Goal: Complete application form

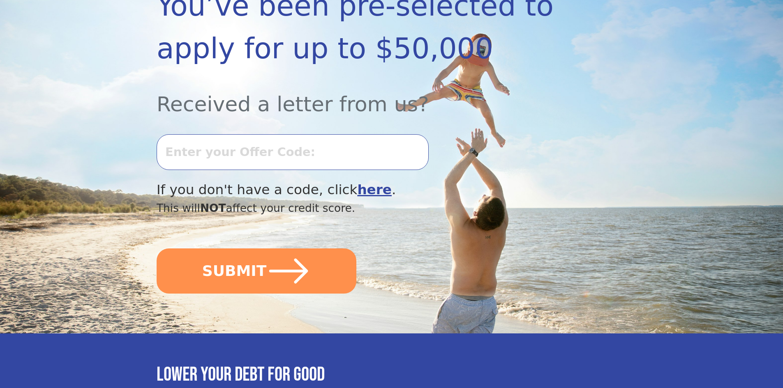
scroll to position [164, 0]
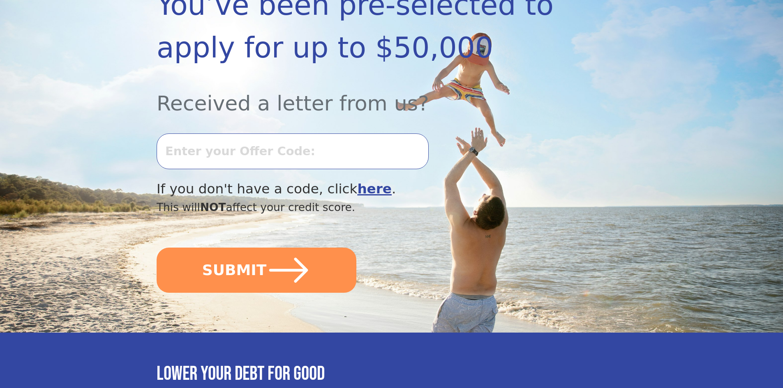
click at [309, 156] on input "text" at bounding box center [293, 151] width 272 height 35
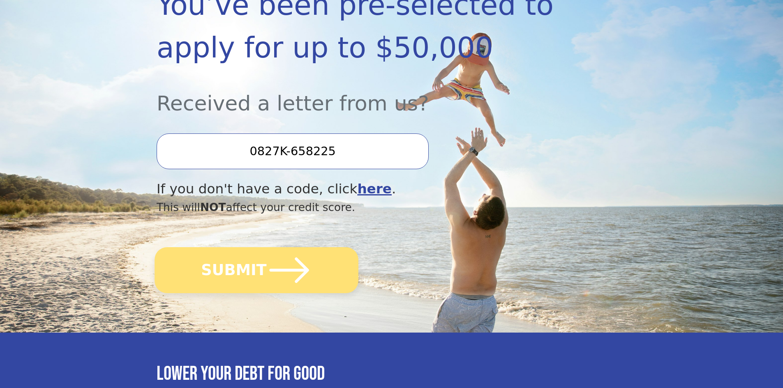
type input "0827K-658225"
click at [283, 281] on icon "submit" at bounding box center [289, 270] width 45 height 45
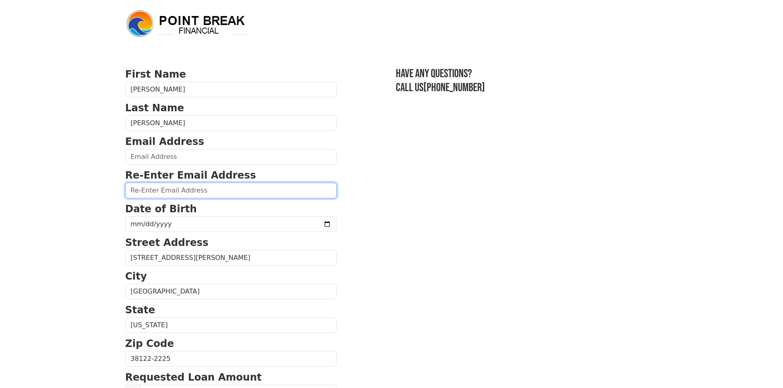
click at [204, 191] on input "email" at bounding box center [230, 191] width 211 height 16
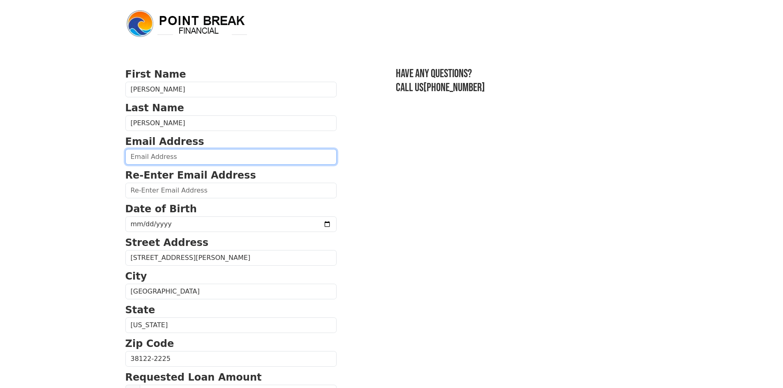
click at [200, 158] on input "email" at bounding box center [230, 157] width 211 height 16
type input "[EMAIL_ADDRESS][DOMAIN_NAME]"
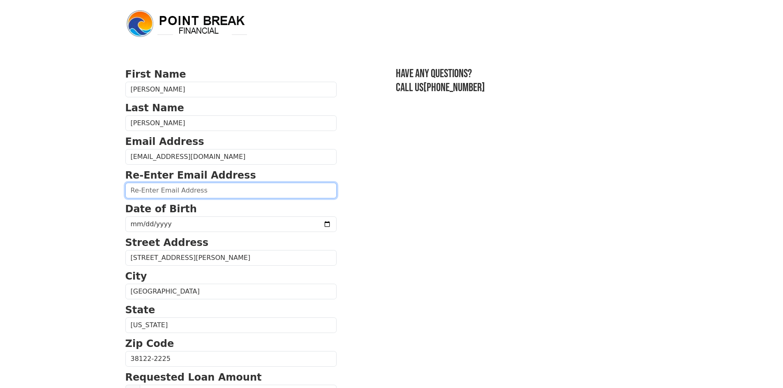
click at [195, 191] on input "email" at bounding box center [230, 191] width 211 height 16
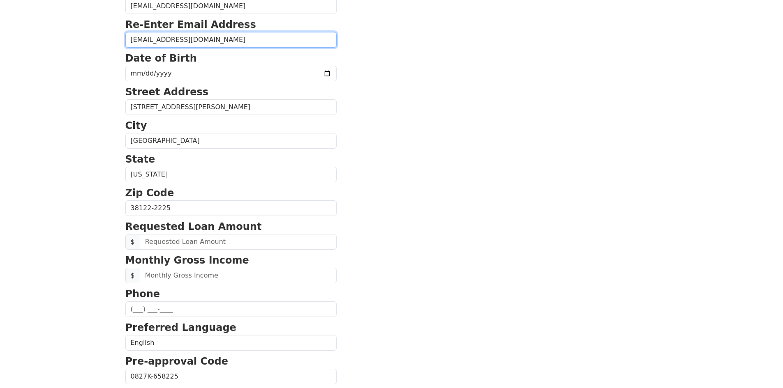
scroll to position [164, 0]
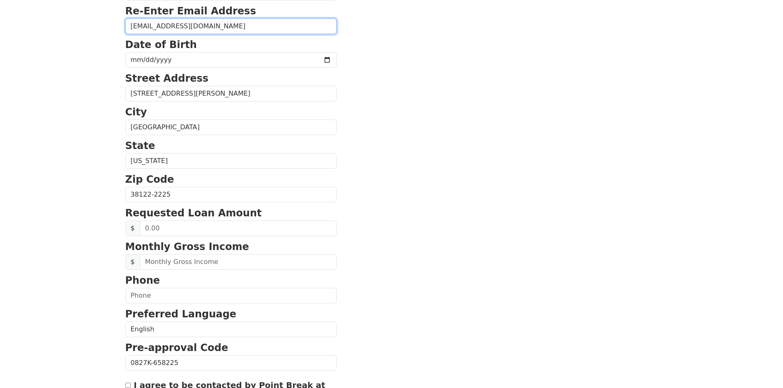
type input "[EMAIL_ADDRESS][DOMAIN_NAME]"
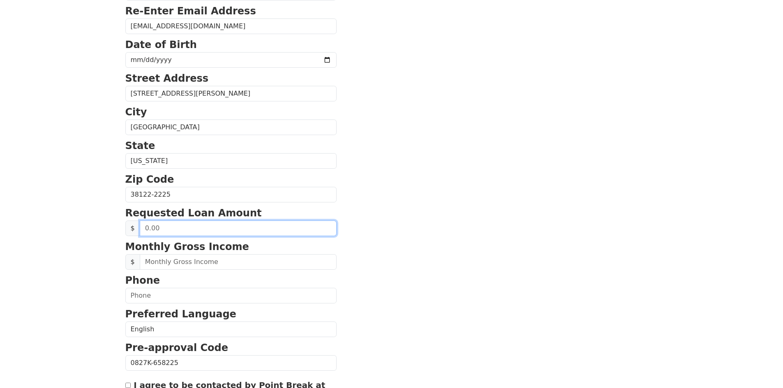
click at [212, 231] on input "text" at bounding box center [238, 229] width 197 height 16
type input "12,000.00"
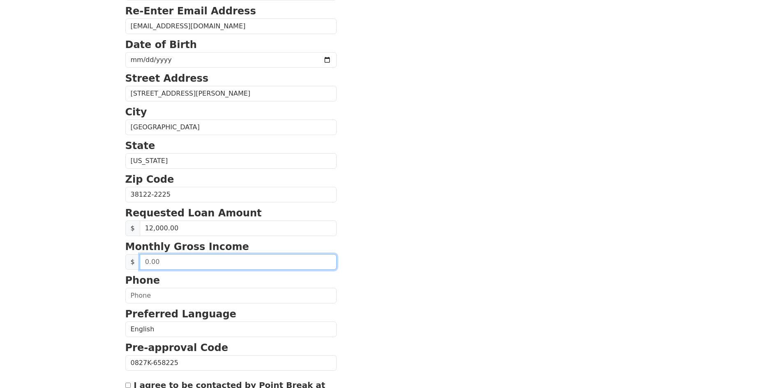
click at [186, 265] on input "text" at bounding box center [238, 262] width 197 height 16
type input "1.00"
type input "1,230.00"
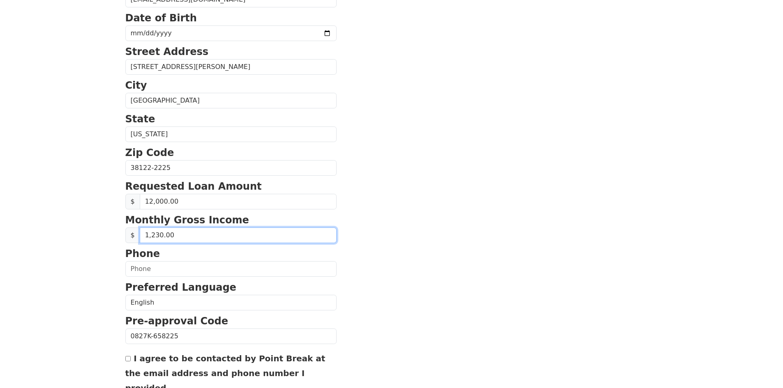
scroll to position [205, 0]
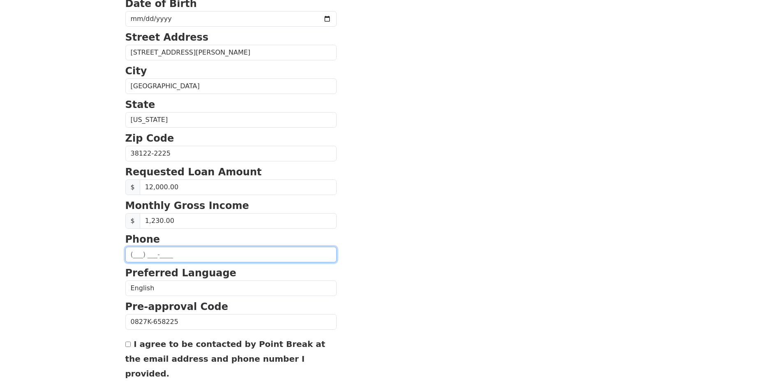
click at [184, 257] on input "text" at bounding box center [230, 255] width 211 height 16
type input "[PHONE_NUMBER]"
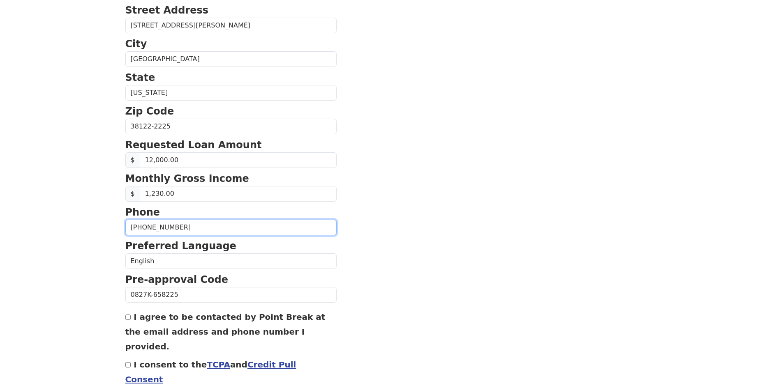
scroll to position [266, 0]
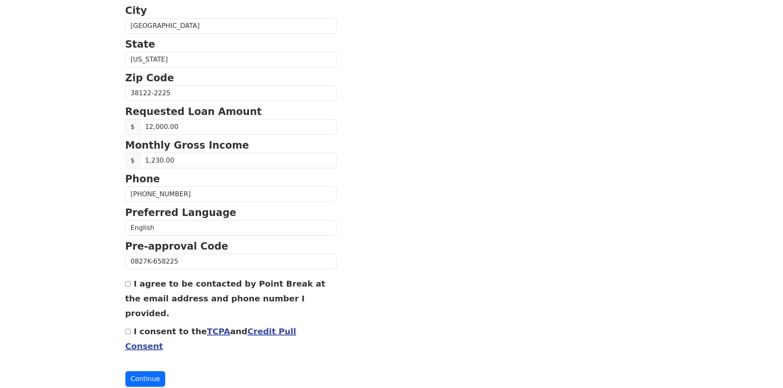
click at [129, 288] on div "I agree to be contacted by Point Break at the email address and phone number I …" at bounding box center [230, 298] width 211 height 44
drag, startPoint x: 130, startPoint y: 318, endPoint x: 131, endPoint y: 327, distance: 8.8
click at [130, 329] on input "I consent to the TCPA and Credit Pull Consent" at bounding box center [127, 331] width 5 height 5
checkbox input "true"
click at [146, 371] on button "Continue" at bounding box center [145, 379] width 40 height 16
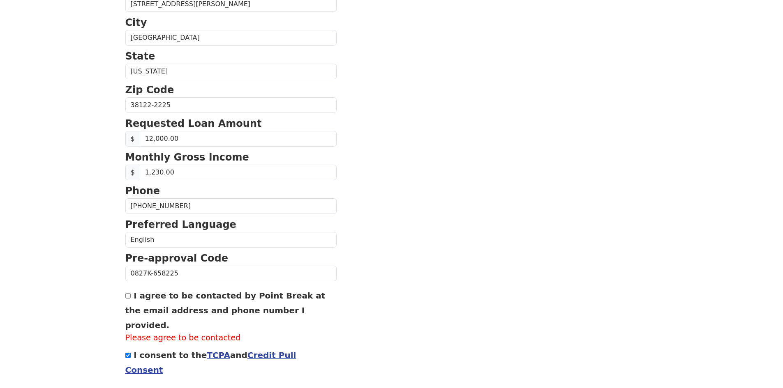
scroll to position [278, 0]
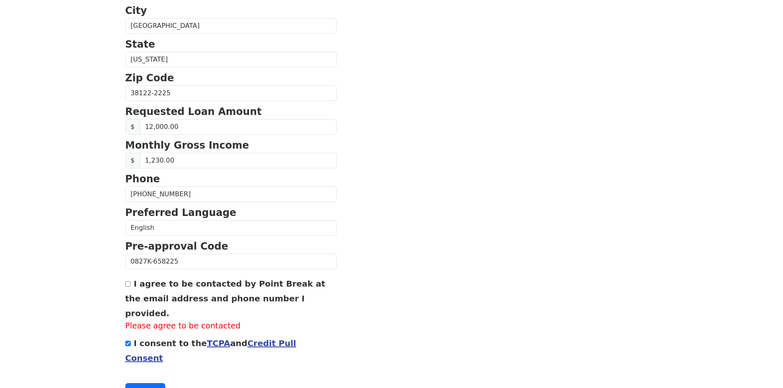
click at [132, 286] on div "I agree to be contacted by Point Break at the email address and phone number I …" at bounding box center [230, 304] width 211 height 56
drag, startPoint x: 129, startPoint y: 282, endPoint x: 129, endPoint y: 289, distance: 6.6
click at [129, 283] on input "I agree to be contacted by Point Break at the email address and phone number I …" at bounding box center [127, 283] width 5 height 5
checkbox input "true"
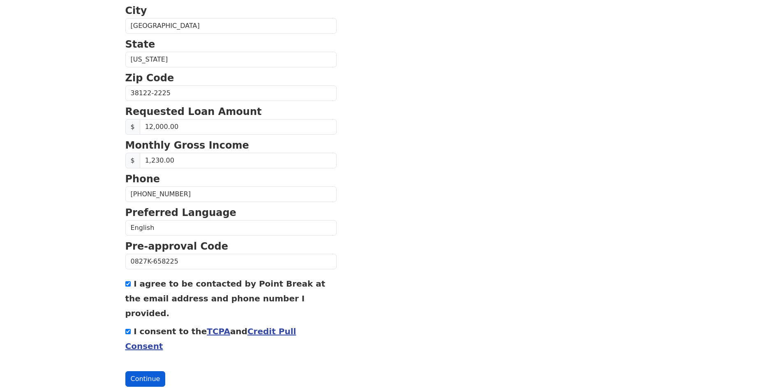
click at [142, 371] on button "Continue" at bounding box center [145, 379] width 40 height 16
click at [145, 371] on button "Continue" at bounding box center [145, 379] width 40 height 16
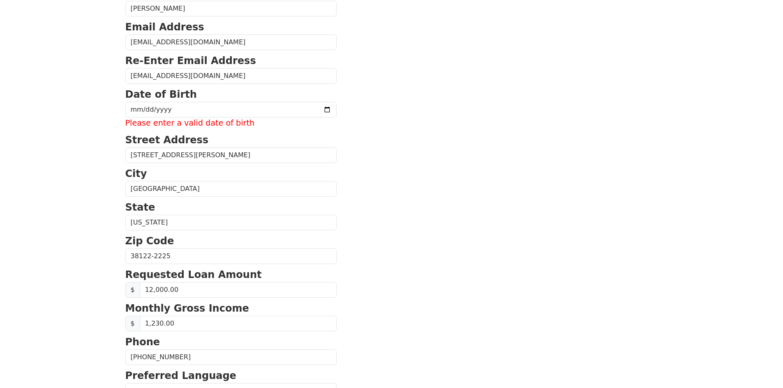
scroll to position [113, 0]
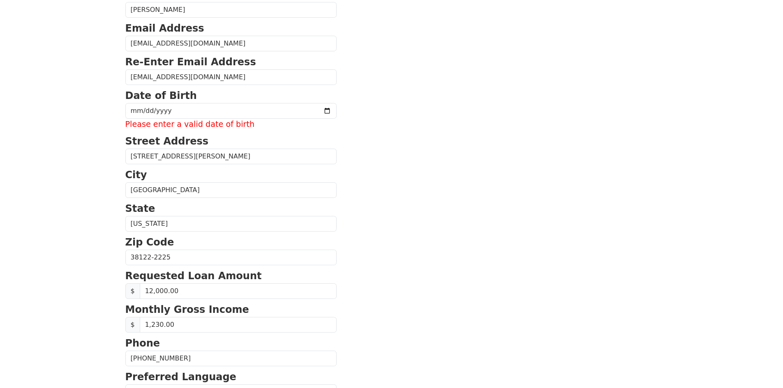
click at [168, 101] on strong "Date of Birth" at bounding box center [160, 96] width 71 height 12
click at [171, 111] on input "date" at bounding box center [230, 111] width 211 height 16
type input "[DATE]"
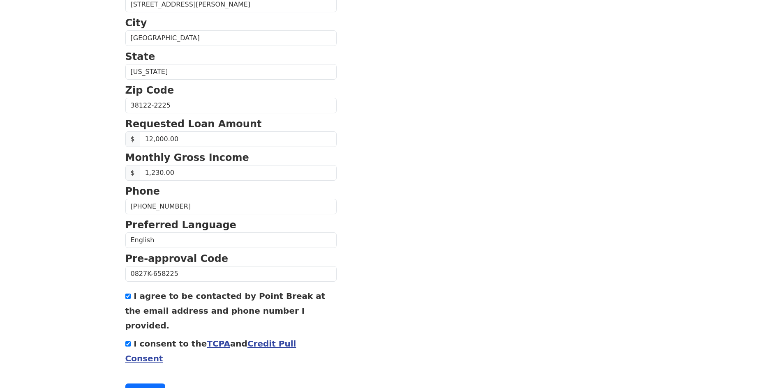
scroll to position [266, 0]
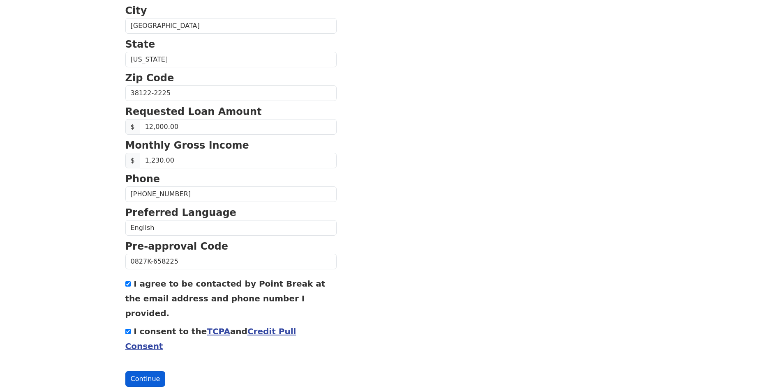
click at [138, 371] on button "Continue" at bounding box center [145, 379] width 40 height 16
